Goal: Task Accomplishment & Management: Manage account settings

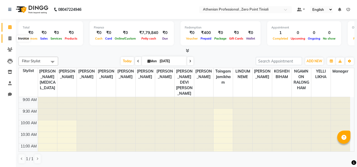
click at [12, 39] on span at bounding box center [9, 39] width 9 height 6
select select "service"
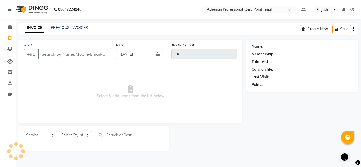
type input "2284"
select select "8300"
click at [59, 50] on input "Client" at bounding box center [73, 54] width 70 height 10
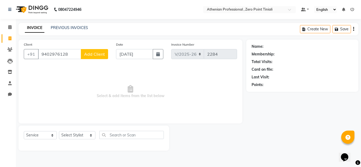
type input "9402976128"
click at [93, 56] on span "Add Client" at bounding box center [94, 54] width 21 height 5
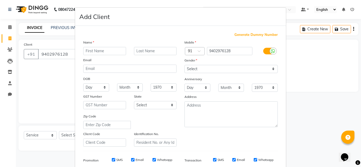
click at [93, 48] on input "text" at bounding box center [104, 51] width 43 height 8
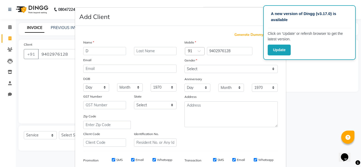
type input "D"
click at [145, 51] on input "text" at bounding box center [155, 51] width 43 height 8
type input "T"
click at [95, 50] on input "D" at bounding box center [104, 51] width 43 height 8
type input "D.T"
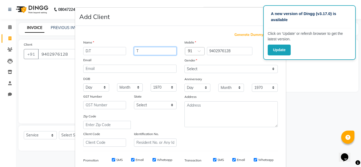
click at [145, 51] on input "T" at bounding box center [155, 51] width 43 height 8
type input "Para"
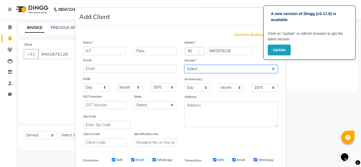
click at [190, 67] on select "Select Male Female Other Prefer Not To Say" at bounding box center [231, 69] width 93 height 8
select select "[DEMOGRAPHIC_DATA]"
click at [185, 65] on select "Select Male Female Other Prefer Not To Say" at bounding box center [231, 69] width 93 height 8
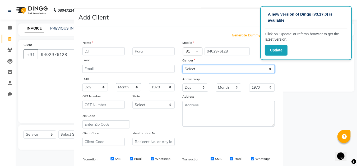
scroll to position [77, 0]
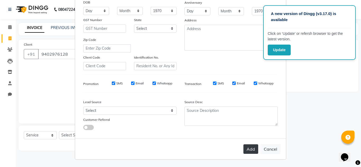
click at [253, 146] on button "Add" at bounding box center [251, 150] width 15 height 10
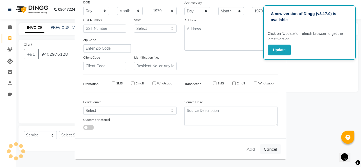
select select
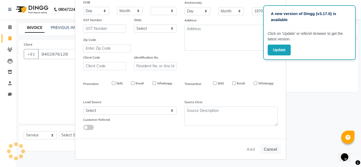
select select
checkbox input "false"
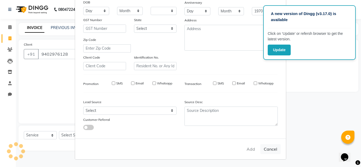
checkbox input "false"
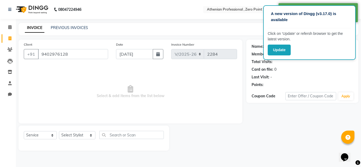
select select "1: Object"
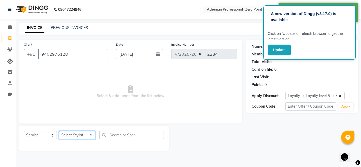
click at [67, 136] on select "Select Stylist [PERSON_NAME][MEDICAL_DATA] Admin [PERSON_NAME] BIHAM LINDUM NEM…" at bounding box center [77, 135] width 36 height 8
select select "82577"
click at [59, 131] on select "Select Stylist [PERSON_NAME][MEDICAL_DATA] Admin [PERSON_NAME] BIHAM LINDUM NEM…" at bounding box center [77, 135] width 36 height 8
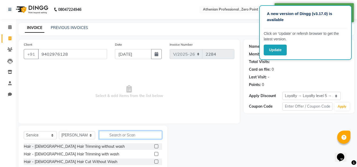
click at [109, 131] on input "text" at bounding box center [130, 135] width 63 height 8
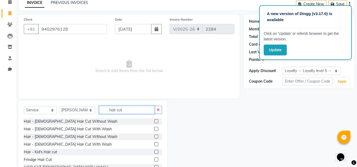
scroll to position [25, 0]
type input "hair cut"
click at [154, 145] on label at bounding box center [156, 144] width 4 height 4
click at [154, 145] on input "checkbox" at bounding box center [155, 144] width 3 height 3
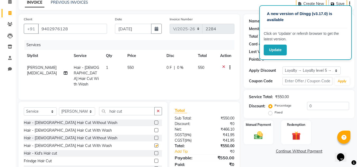
checkbox input "false"
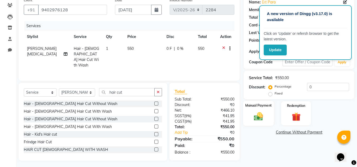
click at [256, 118] on img at bounding box center [258, 116] width 15 height 11
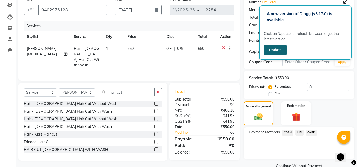
click at [277, 51] on button "Update" at bounding box center [275, 50] width 23 height 11
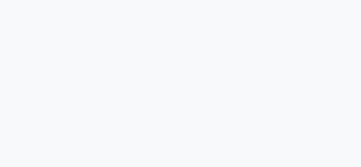
select select "service"
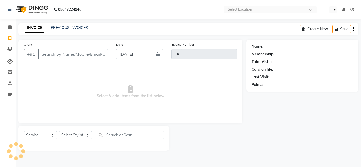
select select "en"
click at [46, 56] on input "Client" at bounding box center [73, 54] width 70 height 10
type input "2284"
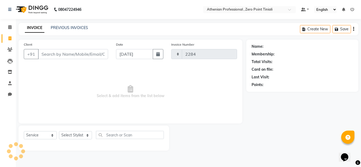
select select "8300"
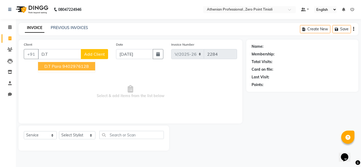
click at [51, 69] on button "D.T Para 9402976128" at bounding box center [66, 66] width 57 height 8
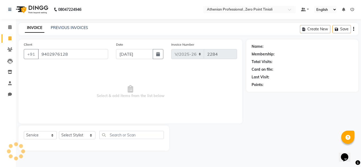
type input "9402976128"
click at [80, 134] on select "Select Stylist [PERSON_NAME][MEDICAL_DATA] Admin [PERSON_NAME] BIHAM LINDUM NEM…" at bounding box center [77, 135] width 36 height 8
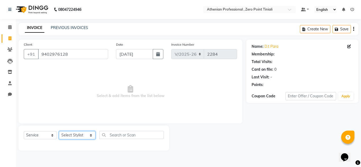
select select "1: Object"
select select "82577"
click at [59, 131] on select "Select Stylist [PERSON_NAME][MEDICAL_DATA] Admin [PERSON_NAME] BIHAM LINDUM NEM…" at bounding box center [77, 135] width 36 height 8
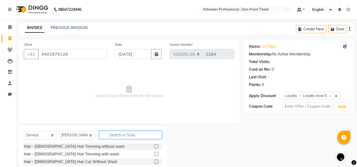
click at [120, 135] on input "text" at bounding box center [130, 135] width 63 height 8
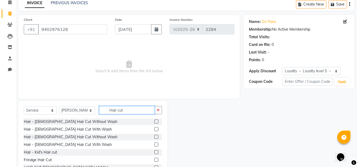
scroll to position [25, 0]
type input "Hair cut"
click at [154, 137] on label at bounding box center [156, 137] width 4 height 4
click at [154, 137] on input "checkbox" at bounding box center [155, 136] width 3 height 3
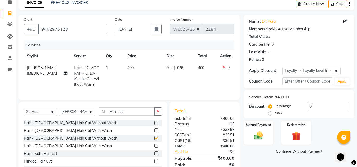
checkbox input "false"
click at [154, 144] on label at bounding box center [156, 146] width 4 height 4
click at [154, 145] on input "checkbox" at bounding box center [155, 146] width 3 height 3
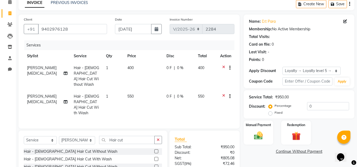
checkbox input "false"
click at [224, 66] on icon at bounding box center [223, 68] width 3 height 7
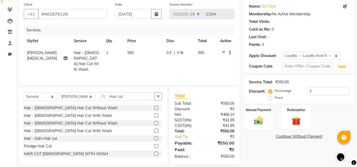
scroll to position [44, 0]
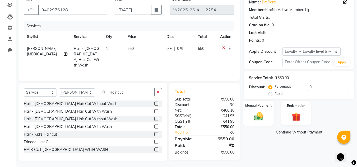
click at [258, 114] on img at bounding box center [258, 116] width 15 height 11
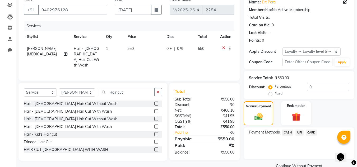
click at [290, 131] on span "CASH" at bounding box center [287, 133] width 11 height 6
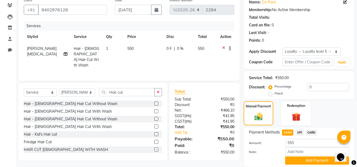
scroll to position [63, 0]
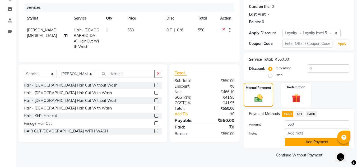
click at [303, 144] on button "Add Payment" at bounding box center [317, 142] width 64 height 8
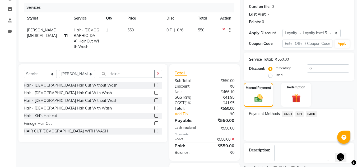
scroll to position [89, 0]
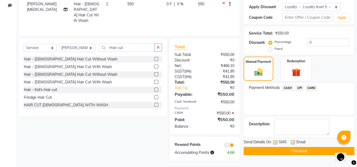
click at [290, 148] on button "Checkout" at bounding box center [299, 151] width 111 height 8
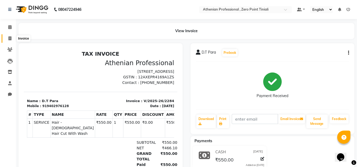
click at [8, 38] on span at bounding box center [9, 39] width 9 height 6
select select "service"
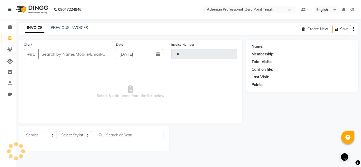
type input "2285"
select select "8300"
click at [51, 53] on input "Client" at bounding box center [73, 54] width 70 height 10
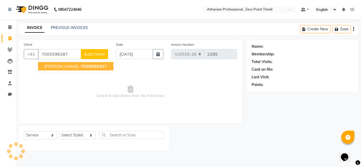
type input "7005598387"
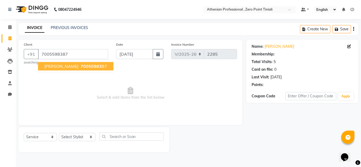
click at [56, 67] on span "[PERSON_NAME]" at bounding box center [61, 66] width 34 height 5
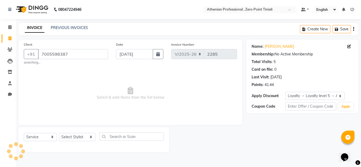
select select "1: Object"
click at [82, 137] on select "Select Stylist [PERSON_NAME][MEDICAL_DATA] Admin [PERSON_NAME] BIHAM LINDUM NEM…" at bounding box center [77, 137] width 36 height 8
select select "80206"
click at [59, 133] on select "Select Stylist [PERSON_NAME][MEDICAL_DATA] Admin [PERSON_NAME] BIHAM LINDUM NEM…" at bounding box center [77, 137] width 36 height 8
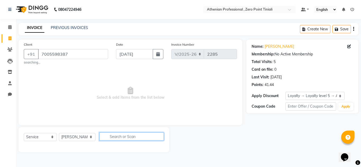
click at [110, 135] on input "text" at bounding box center [131, 137] width 65 height 8
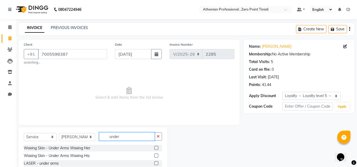
type input "under"
click at [154, 147] on label at bounding box center [156, 148] width 4 height 4
click at [154, 147] on input "checkbox" at bounding box center [155, 148] width 3 height 3
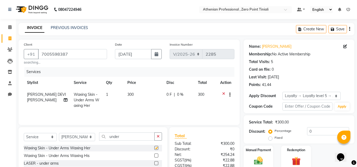
checkbox input "false"
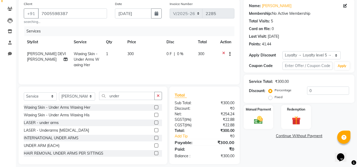
scroll to position [42, 0]
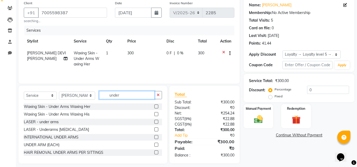
click at [118, 97] on input "under" at bounding box center [127, 95] width 56 height 8
type input "u"
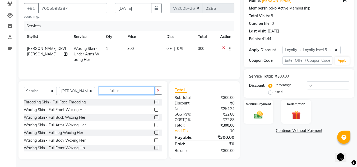
scroll to position [46, 0]
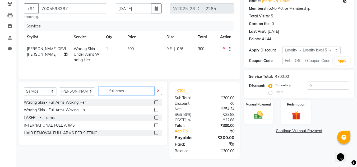
type input "full arms"
click at [157, 102] on label at bounding box center [156, 102] width 4 height 4
click at [157, 102] on input "checkbox" at bounding box center [155, 102] width 3 height 3
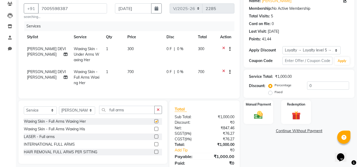
checkbox input "false"
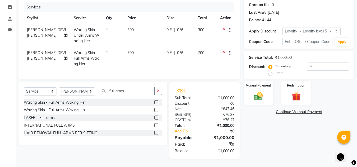
scroll to position [69, 0]
click at [258, 102] on div "Name: [PERSON_NAME] Membership: No Active Membership Total Visits: 5 Card on fi…" at bounding box center [301, 67] width 115 height 185
click at [262, 92] on img at bounding box center [258, 96] width 15 height 11
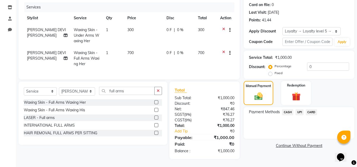
click at [300, 109] on span "UPI" at bounding box center [300, 112] width 8 height 6
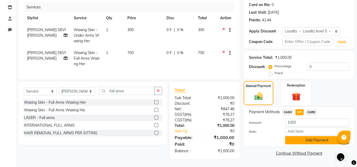
click at [295, 136] on button "Add Payment" at bounding box center [317, 140] width 64 height 8
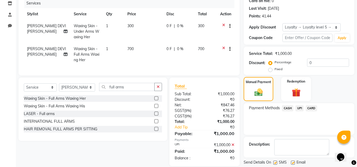
scroll to position [106, 0]
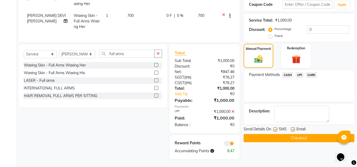
click at [288, 134] on button "Checkout" at bounding box center [299, 138] width 111 height 8
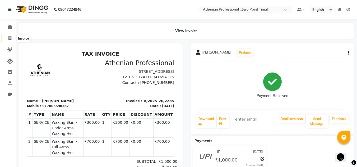
click at [8, 39] on icon at bounding box center [9, 38] width 3 height 4
select select "service"
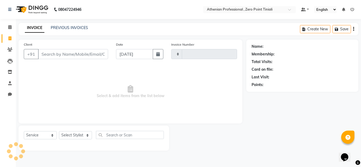
type input "2286"
select select "8300"
click at [49, 53] on input "Client" at bounding box center [73, 54] width 70 height 10
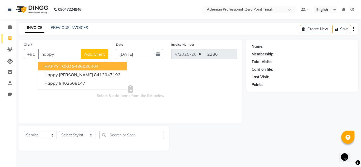
click at [67, 66] on span "HAPPY TOKO" at bounding box center [57, 66] width 27 height 5
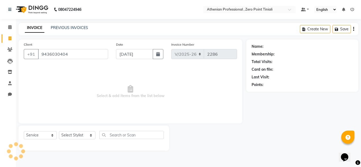
type input "9436030404"
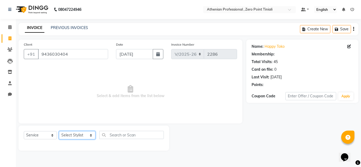
click at [75, 133] on select "Select Stylist [PERSON_NAME][MEDICAL_DATA] Admin [PERSON_NAME] BIHAM LINDUM NEM…" at bounding box center [77, 135] width 36 height 8
select select "1: Object"
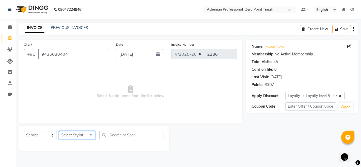
select select "80204"
click at [59, 131] on select "Select Stylist [PERSON_NAME][MEDICAL_DATA] Admin [PERSON_NAME] BIHAM LINDUM NEM…" at bounding box center [77, 135] width 36 height 8
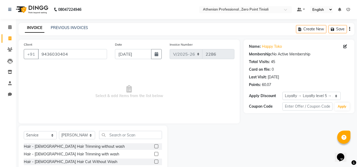
click at [108, 130] on div "Select Service Product Membership Package Voucher Prepaid Gift Card Select Styl…" at bounding box center [93, 165] width 149 height 78
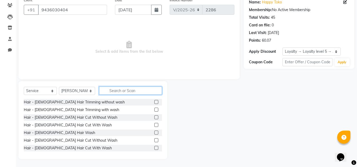
click at [119, 91] on input "text" at bounding box center [130, 91] width 63 height 8
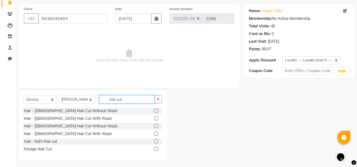
scroll to position [36, 0]
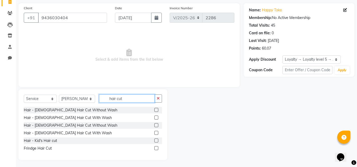
type input "hair cut"
click at [156, 110] on label at bounding box center [156, 110] width 4 height 4
click at [156, 110] on input "checkbox" at bounding box center [155, 110] width 3 height 3
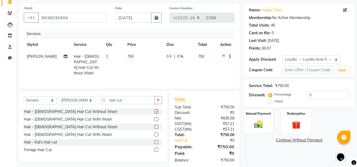
checkbox input "false"
click at [158, 118] on label at bounding box center [156, 119] width 4 height 4
click at [158, 118] on input "checkbox" at bounding box center [155, 119] width 3 height 3
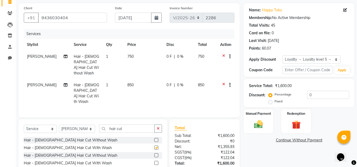
checkbox input "false"
click at [223, 56] on icon at bounding box center [223, 57] width 3 height 7
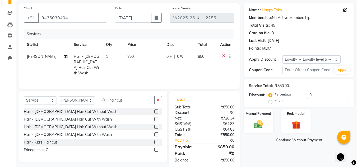
scroll to position [44, 0]
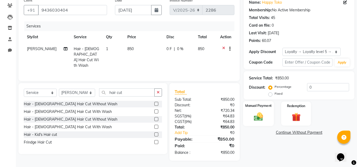
click at [265, 116] on img at bounding box center [258, 117] width 15 height 11
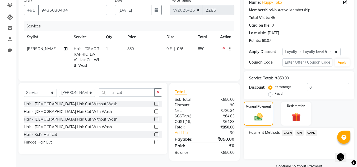
click at [288, 134] on span "CASH" at bounding box center [287, 133] width 11 height 6
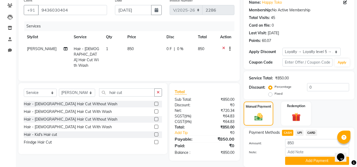
click at [311, 133] on span "CARD" at bounding box center [311, 133] width 11 height 6
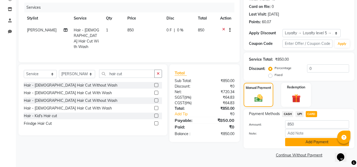
click at [310, 141] on button "Add Payment" at bounding box center [317, 142] width 64 height 8
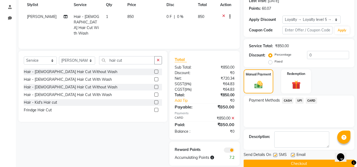
scroll to position [85, 0]
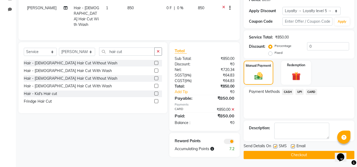
click at [278, 154] on button "Checkout" at bounding box center [299, 155] width 111 height 8
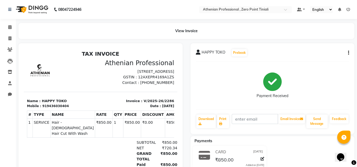
click at [134, 75] on p "[STREET_ADDRESS]" at bounding box center [139, 72] width 71 height 6
click at [101, 86] on div "Athenian Professional [STREET_ADDRESS] GSTIN : 12AXEPR4169A1ZS Contact : [PHONE…" at bounding box center [139, 72] width 77 height 26
click at [8, 47] on link "Clients" at bounding box center [8, 49] width 13 height 9
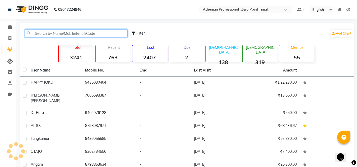
click at [47, 33] on input "text" at bounding box center [76, 33] width 103 height 8
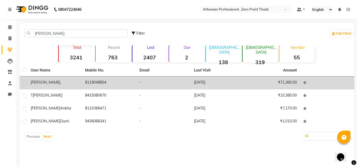
click at [43, 84] on div "[PERSON_NAME] ." at bounding box center [55, 83] width 48 height 6
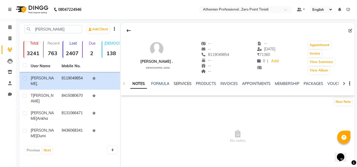
click at [182, 84] on link "SERVICES" at bounding box center [183, 83] width 18 height 5
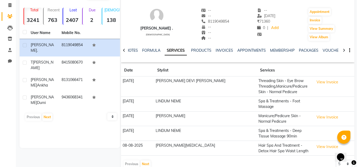
scroll to position [39, 0]
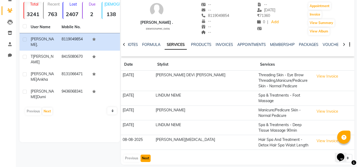
click at [146, 155] on button "Next" at bounding box center [146, 158] width 10 height 7
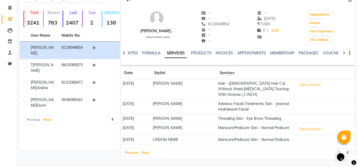
scroll to position [45, 0]
click at [144, 154] on button "Next" at bounding box center [146, 152] width 10 height 7
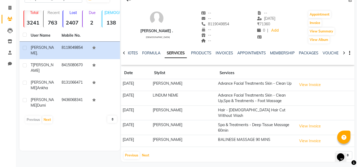
scroll to position [0, 0]
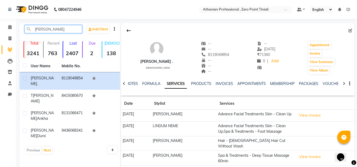
click at [62, 30] on input "[PERSON_NAME]" at bounding box center [54, 29] width 58 height 8
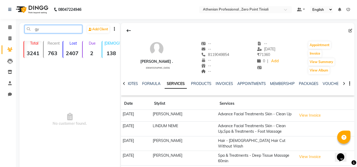
type input "g"
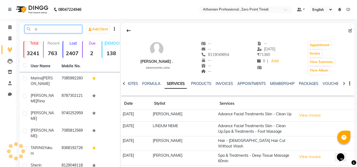
type input "r"
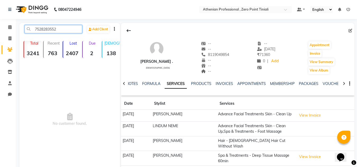
click at [62, 28] on input "7528283552" at bounding box center [54, 29] width 58 height 8
type input "7"
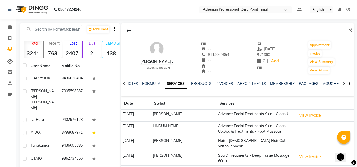
click at [9, 52] on span at bounding box center [9, 50] width 9 height 6
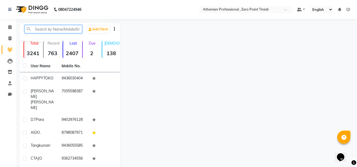
click at [46, 29] on input "text" at bounding box center [54, 29] width 58 height 8
click at [12, 40] on span at bounding box center [9, 39] width 9 height 6
select select "service"
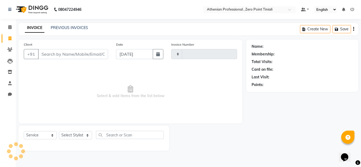
type input "2287"
select select "8300"
click at [9, 51] on icon at bounding box center [9, 50] width 5 height 4
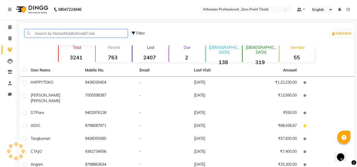
click at [47, 34] on input "text" at bounding box center [76, 33] width 103 height 8
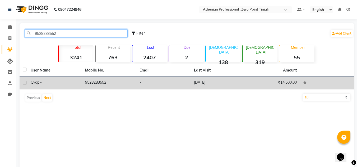
type input "9528283552"
click at [42, 82] on span "-" at bounding box center [41, 82] width 2 height 5
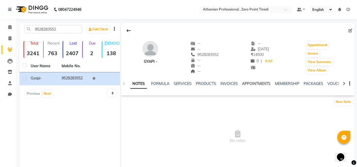
click at [254, 83] on link "APPOINTMENTS" at bounding box center [256, 83] width 29 height 5
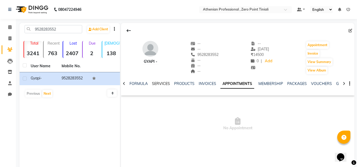
click at [155, 85] on link "SERVICES" at bounding box center [161, 83] width 18 height 5
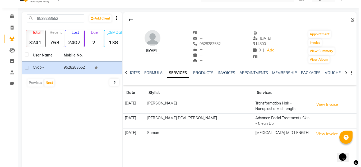
scroll to position [12, 0]
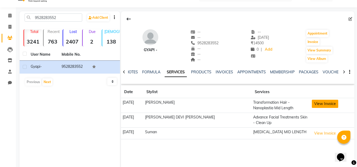
click at [324, 102] on button "View Invoice" at bounding box center [325, 104] width 26 height 8
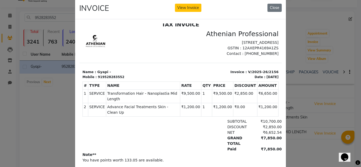
scroll to position [36, 0]
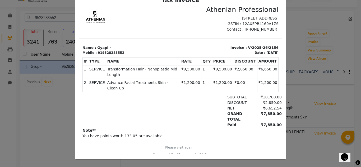
click at [233, 85] on td "₹0.00" at bounding box center [245, 85] width 24 height 13
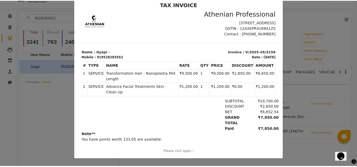
scroll to position [0, 0]
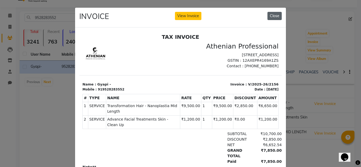
click at [272, 15] on button "Close" at bounding box center [275, 16] width 14 height 8
